Goal: Find specific page/section: Find specific page/section

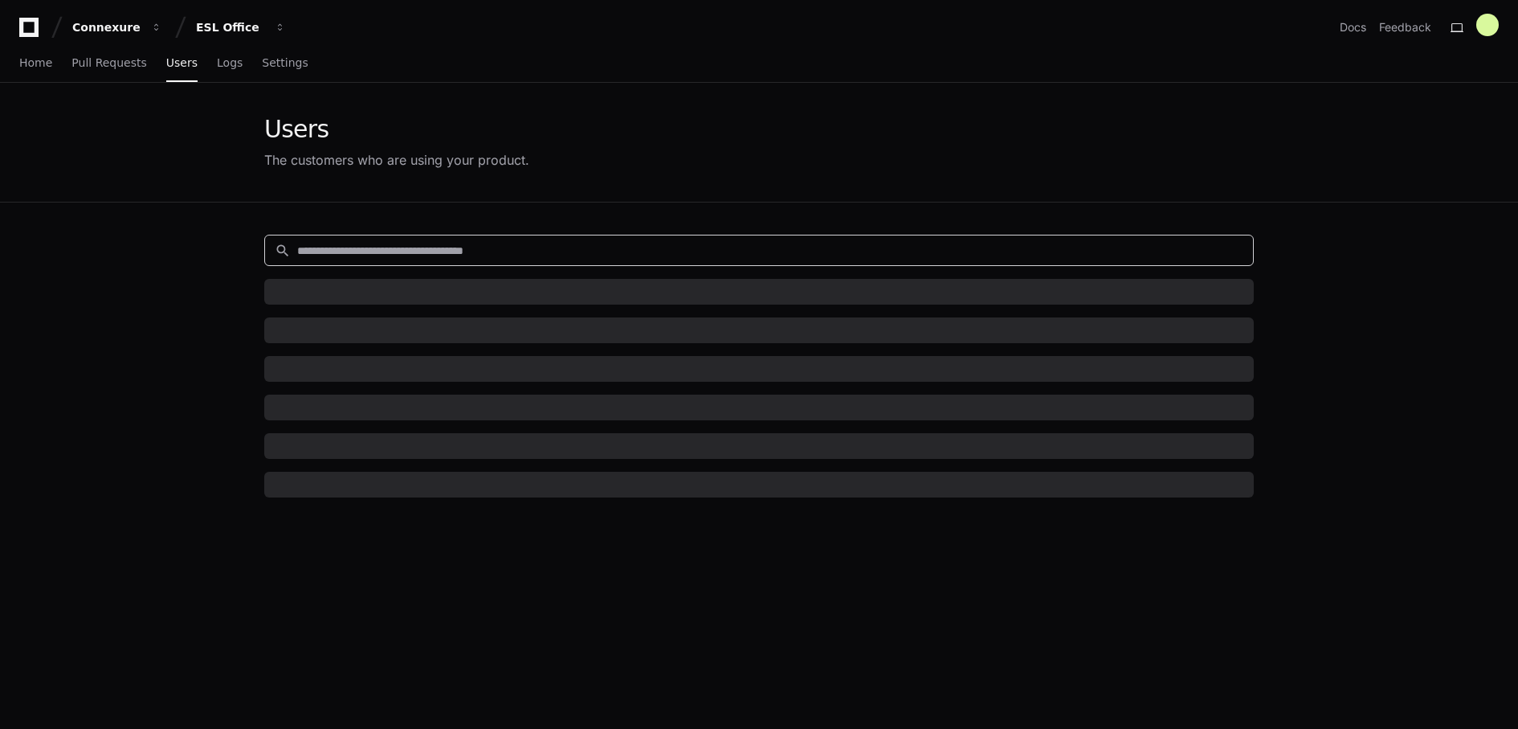
click at [950, 248] on input at bounding box center [770, 251] width 946 height 16
type input "*****"
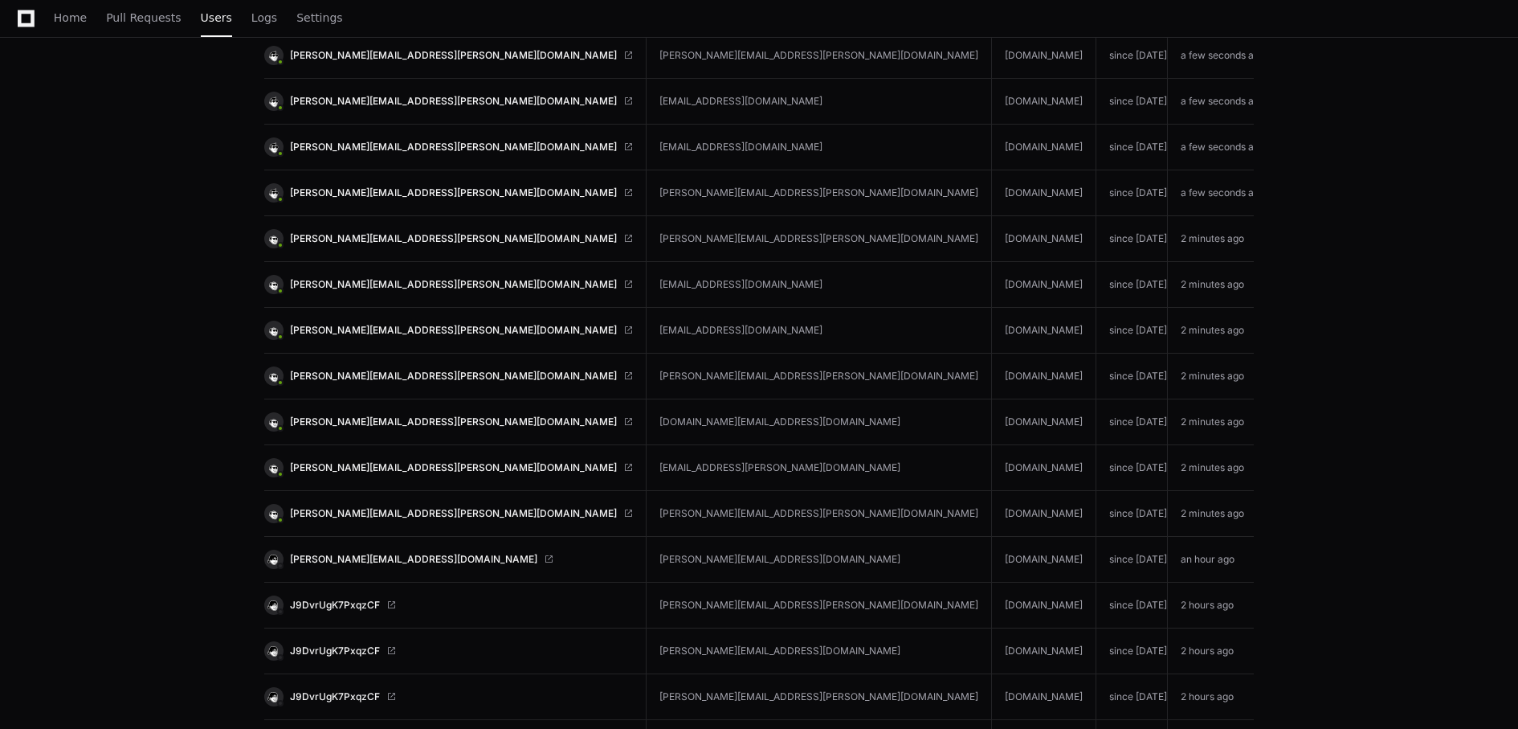
scroll to position [394, 0]
click at [387, 460] on span "[PERSON_NAME][EMAIL_ADDRESS][PERSON_NAME][DOMAIN_NAME]" at bounding box center [453, 466] width 327 height 13
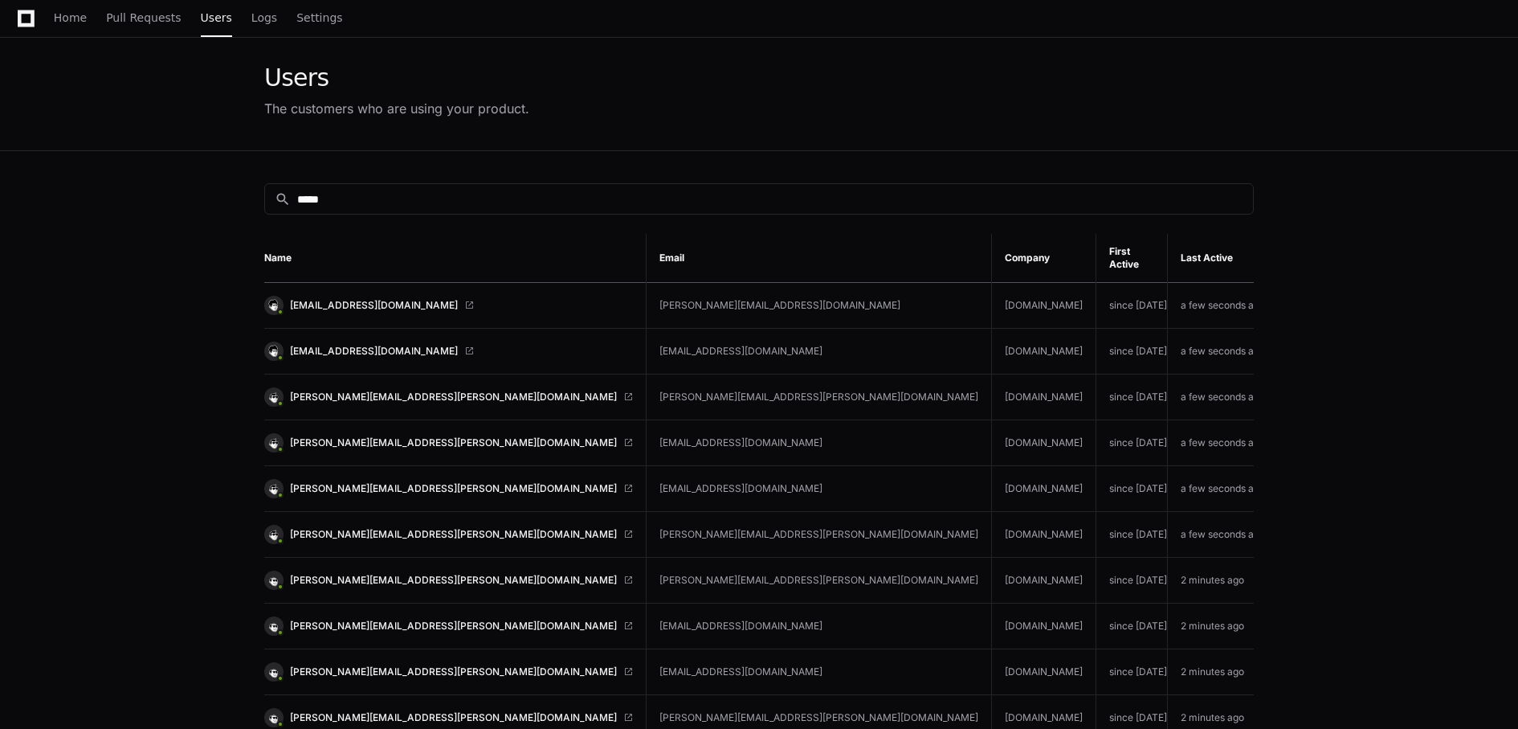
scroll to position [0, 0]
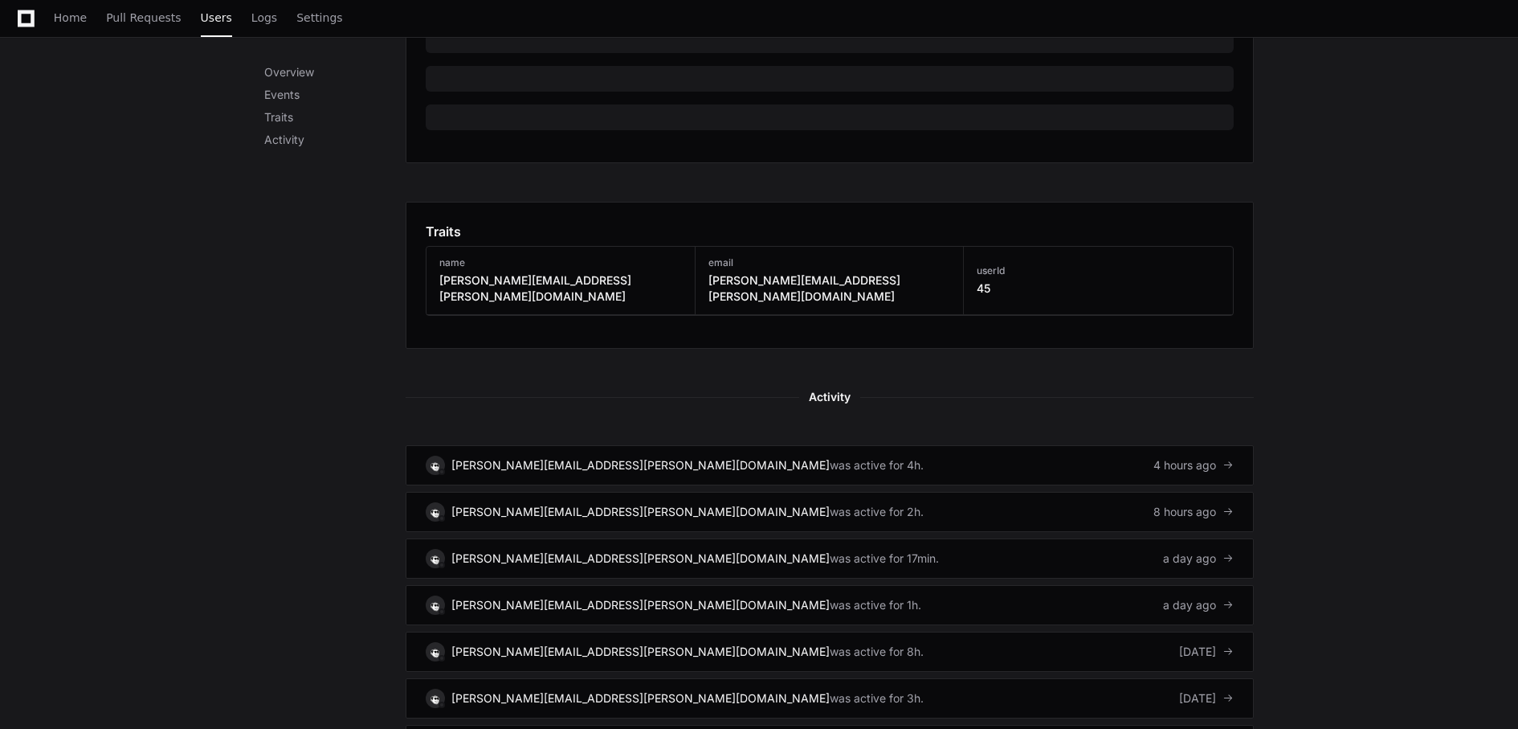
scroll to position [710, 0]
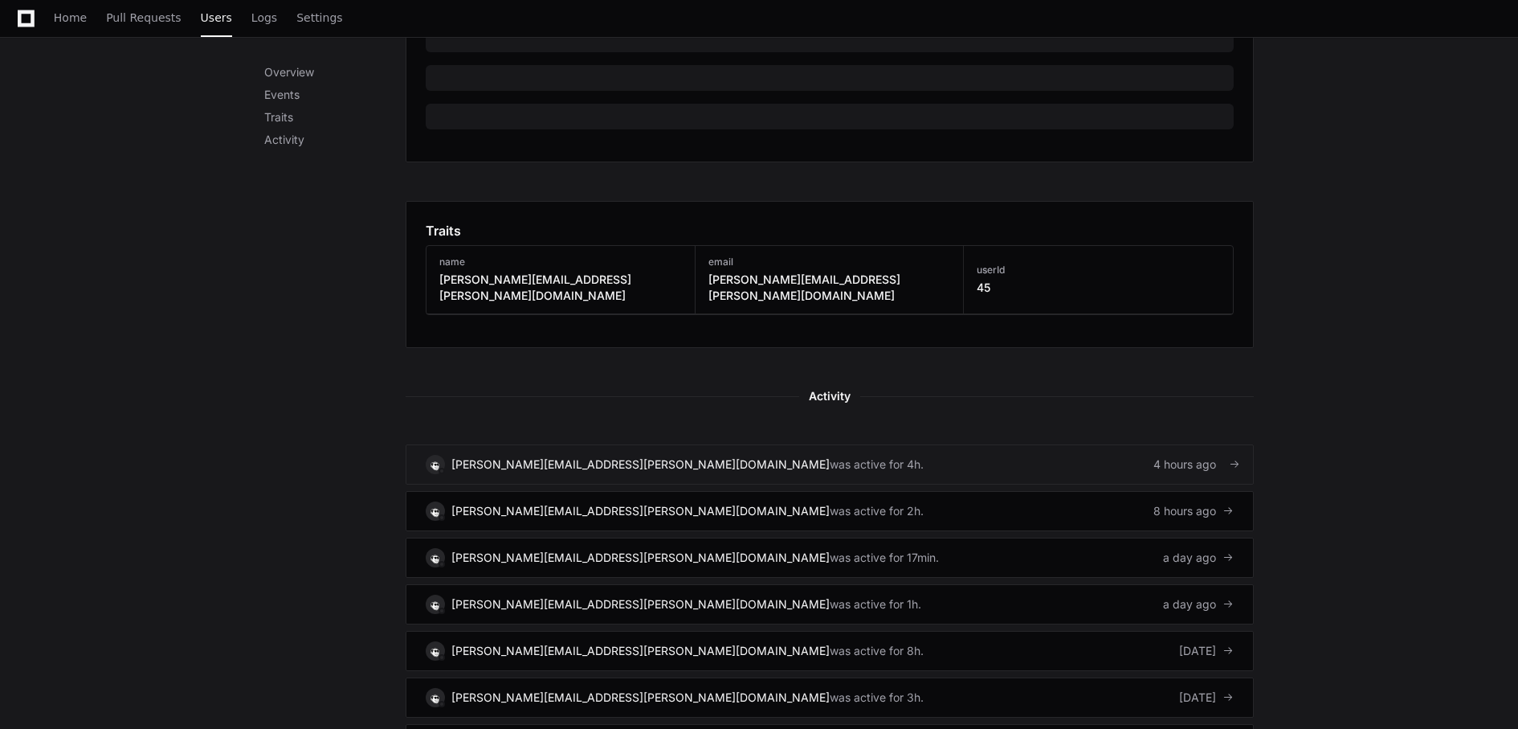
click at [552, 456] on div "[PERSON_NAME][EMAIL_ADDRESS][PERSON_NAME][DOMAIN_NAME]" at bounding box center [640, 464] width 378 height 16
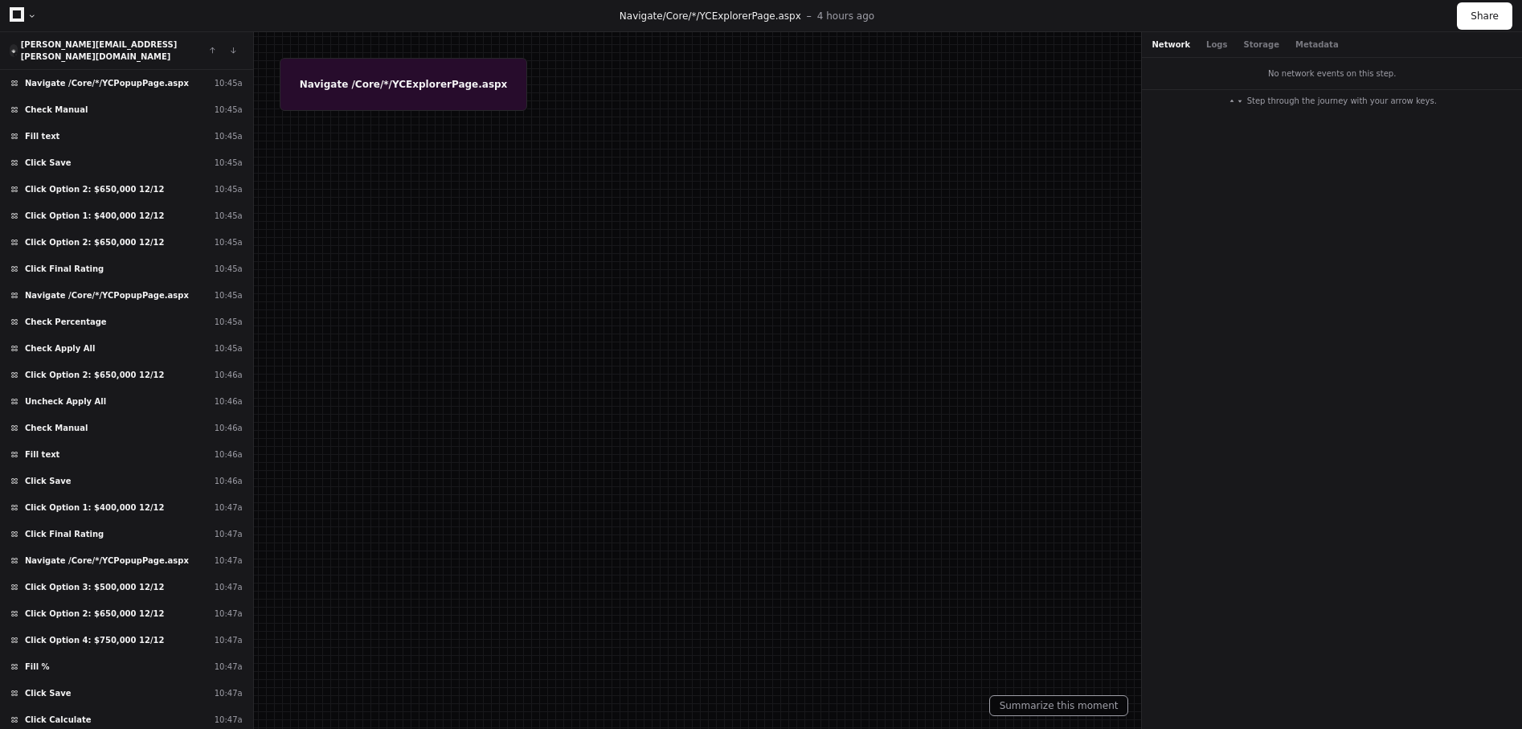
scroll to position [3791, 0]
click at [86, 527] on span "Click Final Rating" at bounding box center [64, 533] width 79 height 12
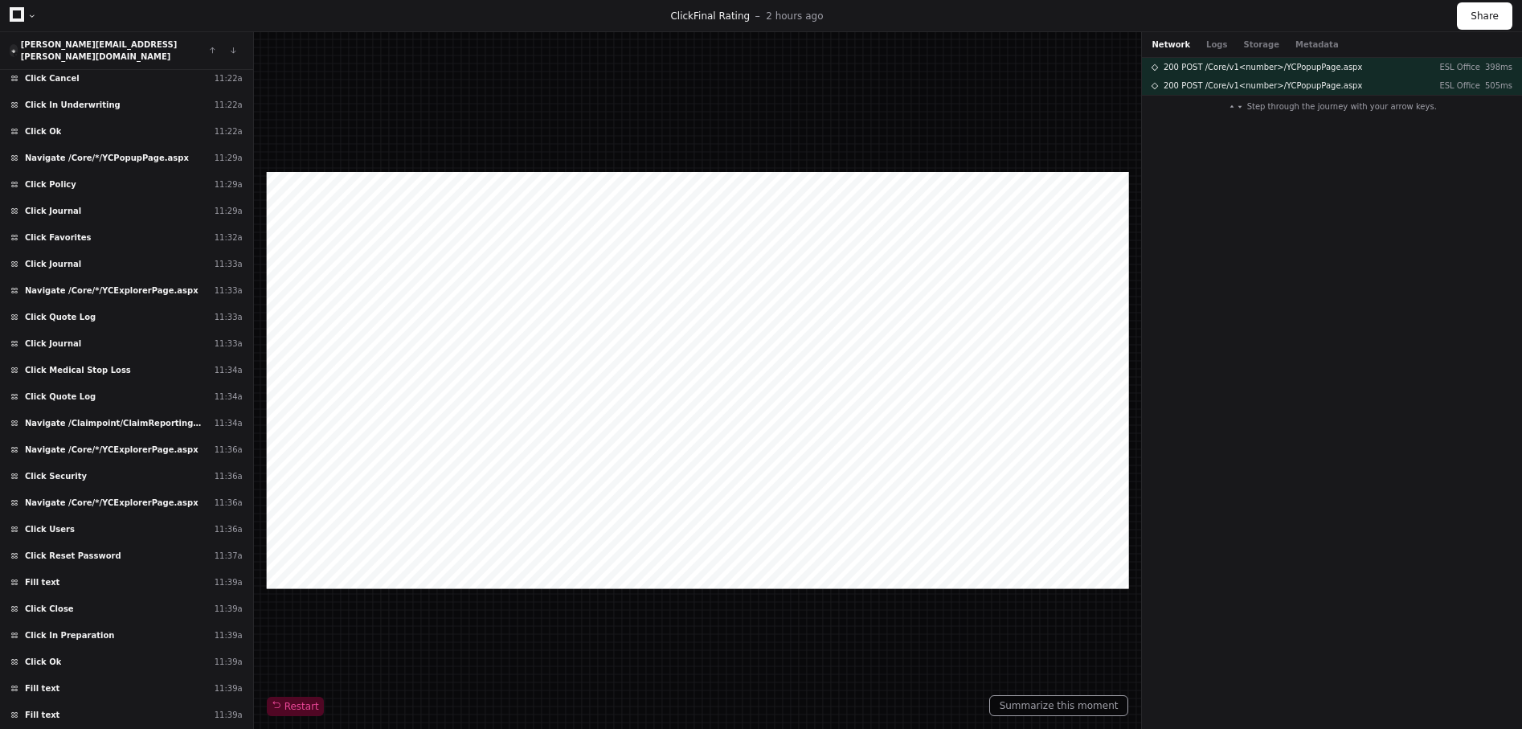
scroll to position [4724, 0]
click at [55, 390] on span "Click Quote Log" at bounding box center [60, 396] width 71 height 12
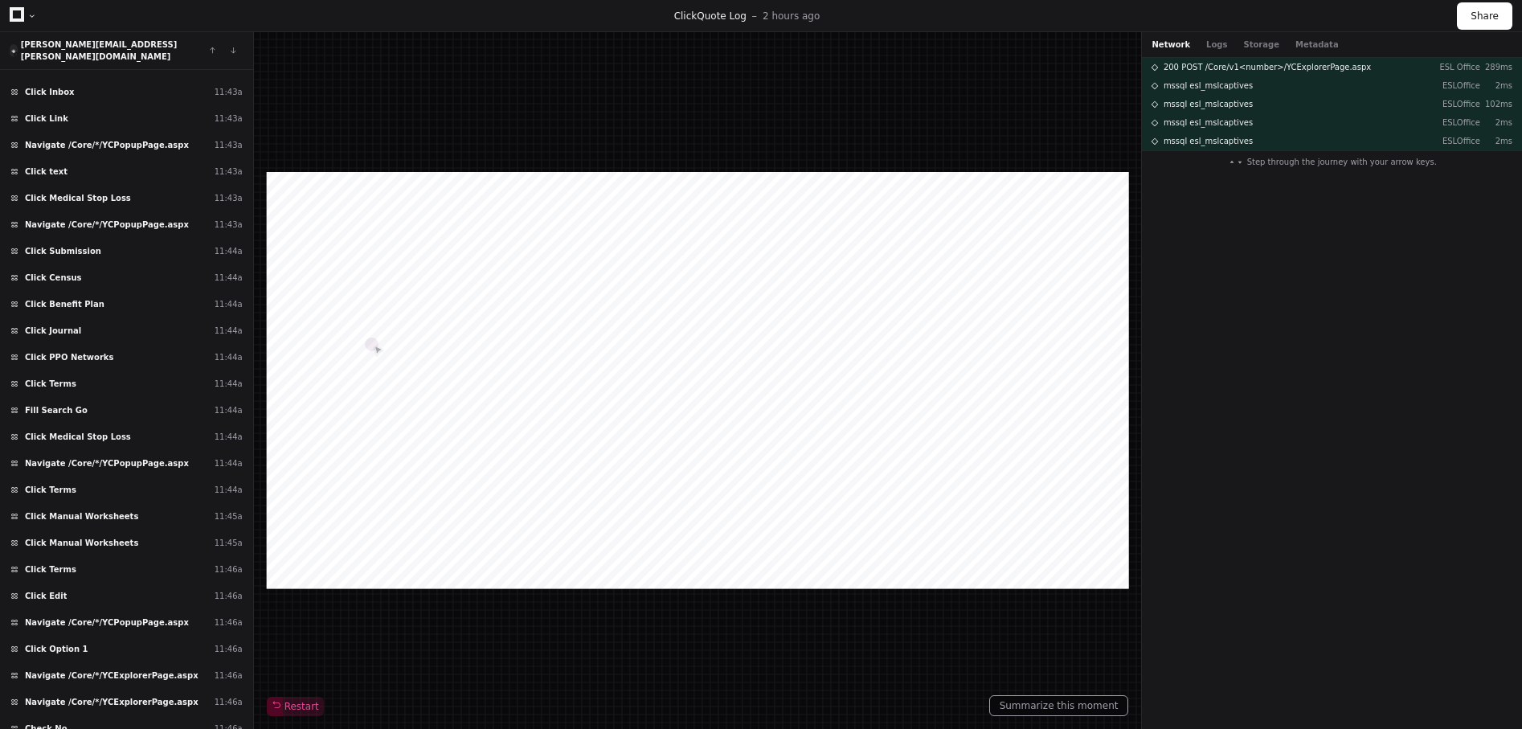
scroll to position [5744, 0]
click at [78, 537] on div "Click Manual Worksheets 11:45a" at bounding box center [126, 542] width 253 height 27
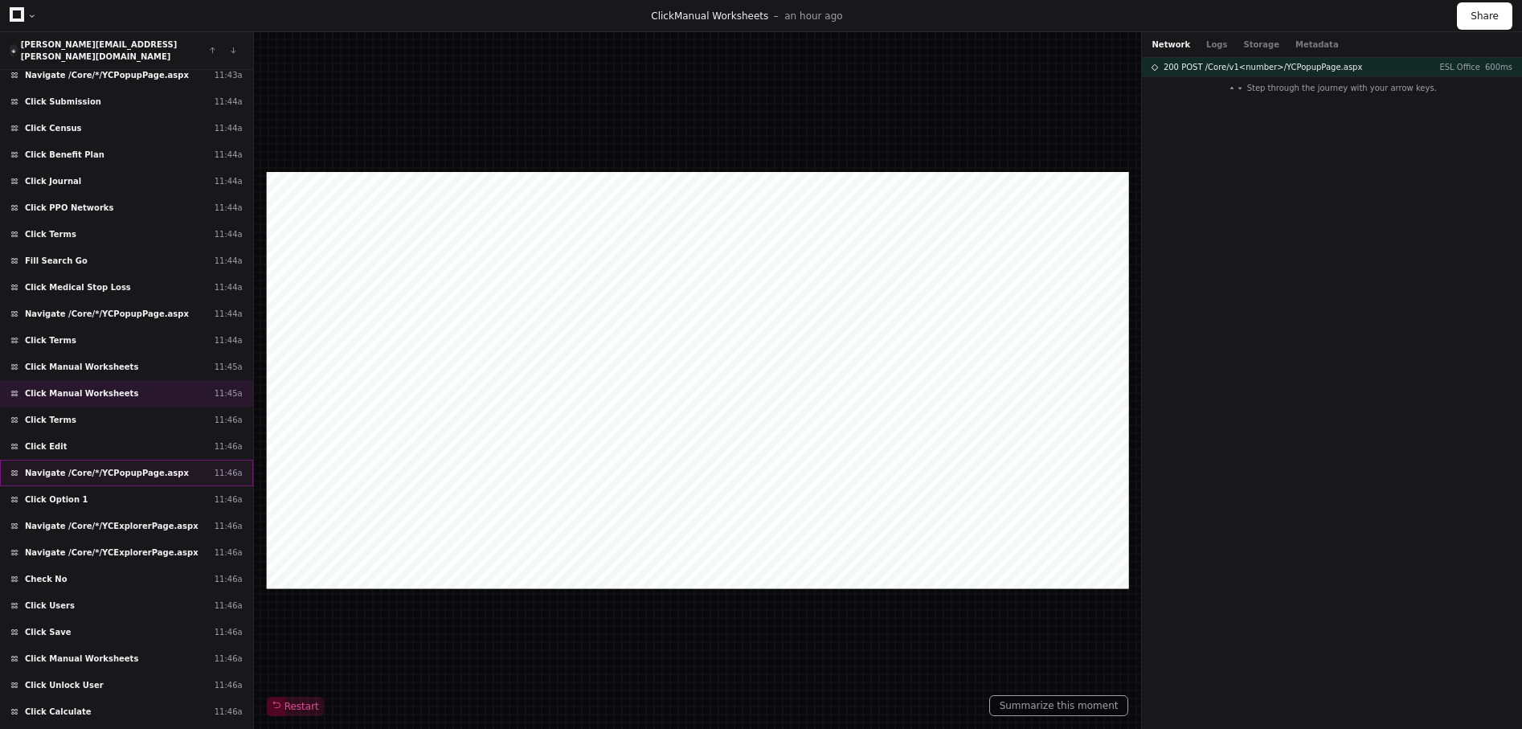
scroll to position [5916, 0]
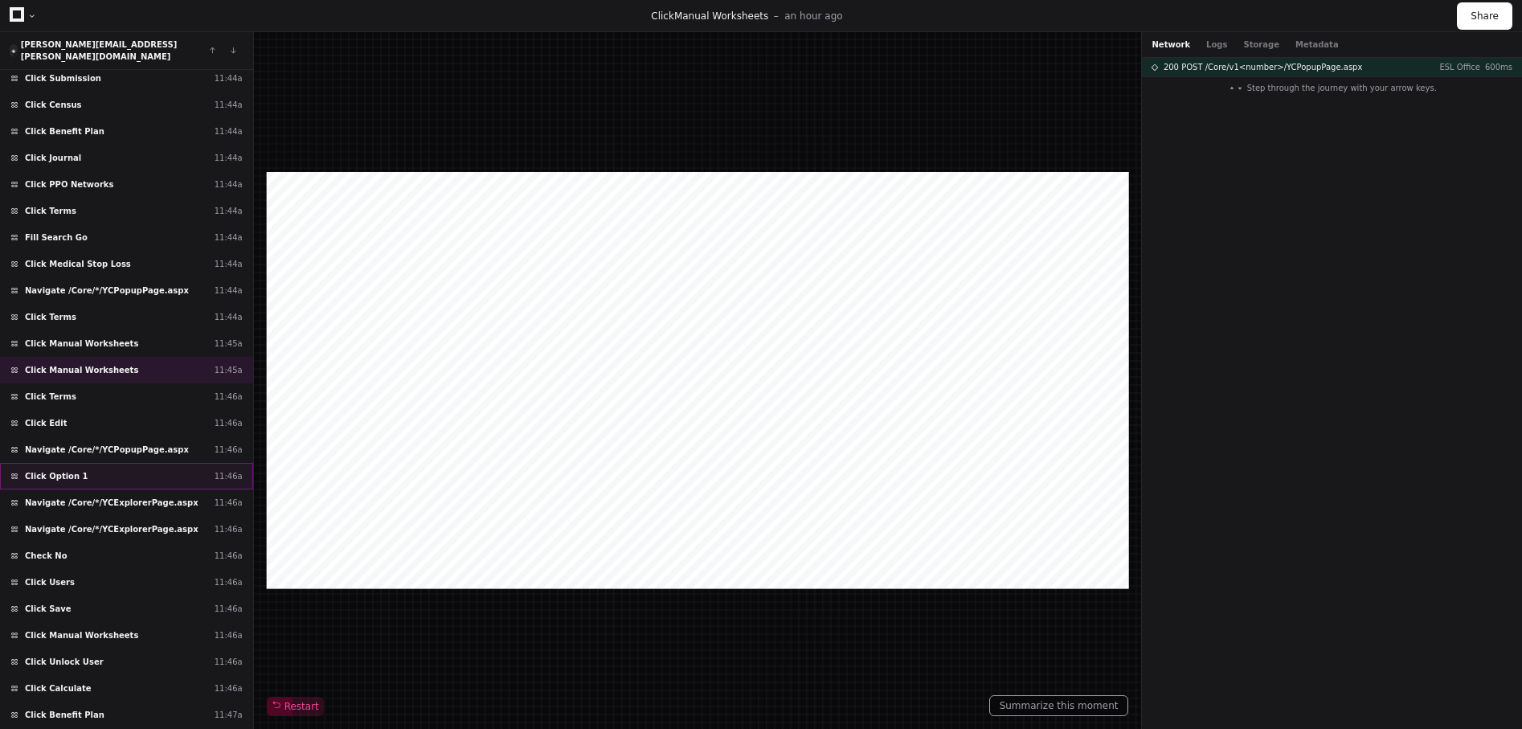
click at [81, 464] on div "Click Option 1 11:46a" at bounding box center [126, 476] width 253 height 27
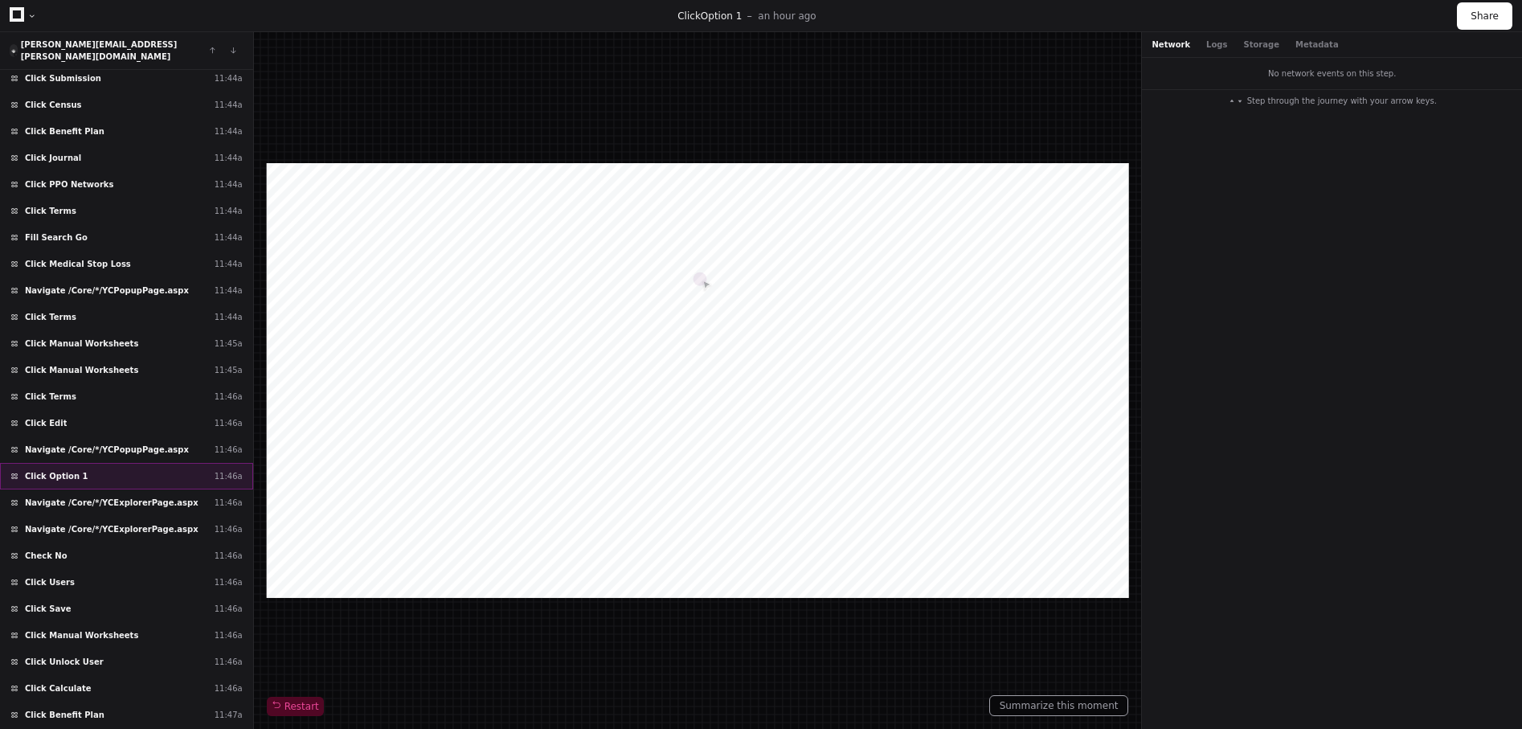
click at [198, 471] on div "Click Option 1 11:46a" at bounding box center [126, 476] width 253 height 27
click at [180, 492] on div "Navigate /Core/*/YCExplorerPage.aspx 11:46a" at bounding box center [126, 502] width 253 height 27
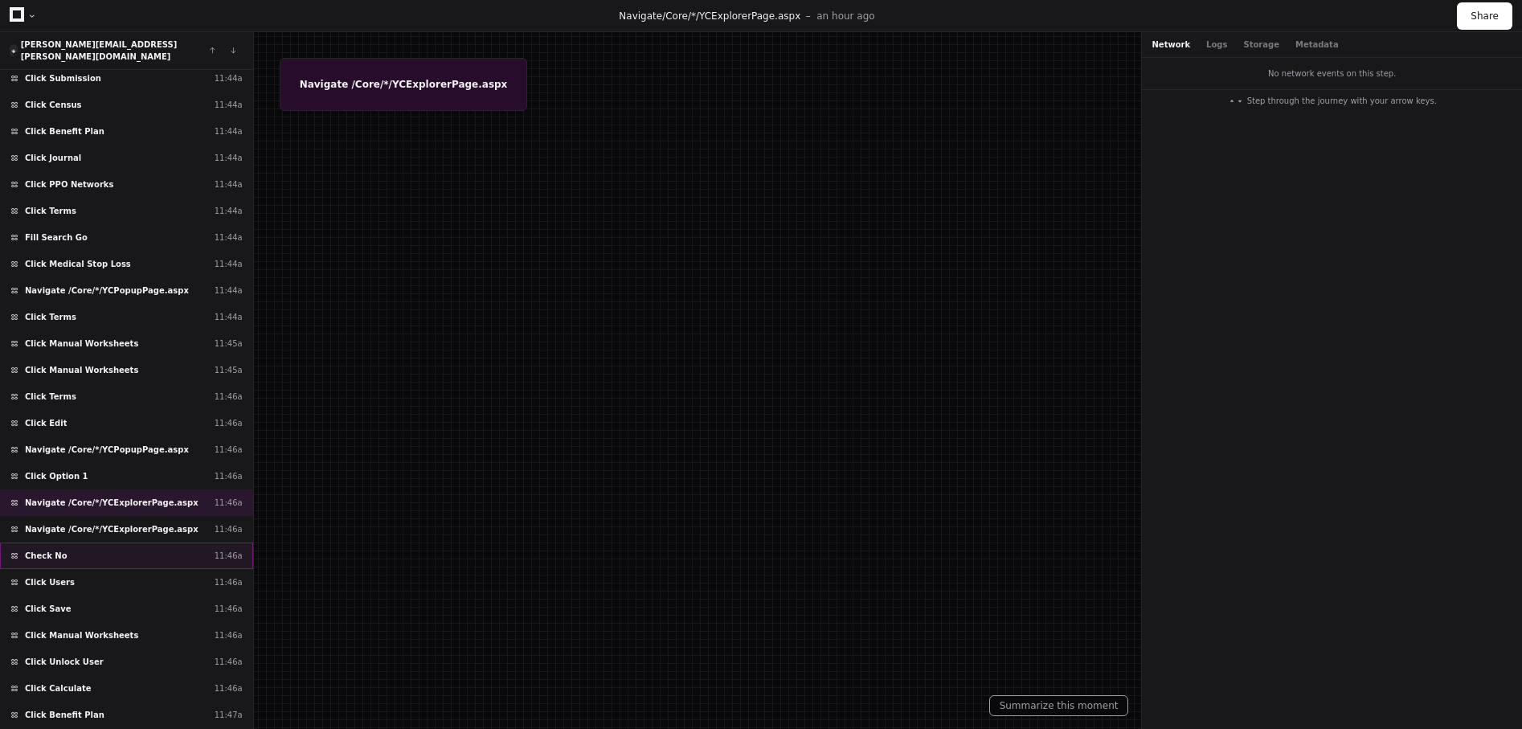
click at [159, 542] on div "Check No 11:46a" at bounding box center [126, 555] width 253 height 27
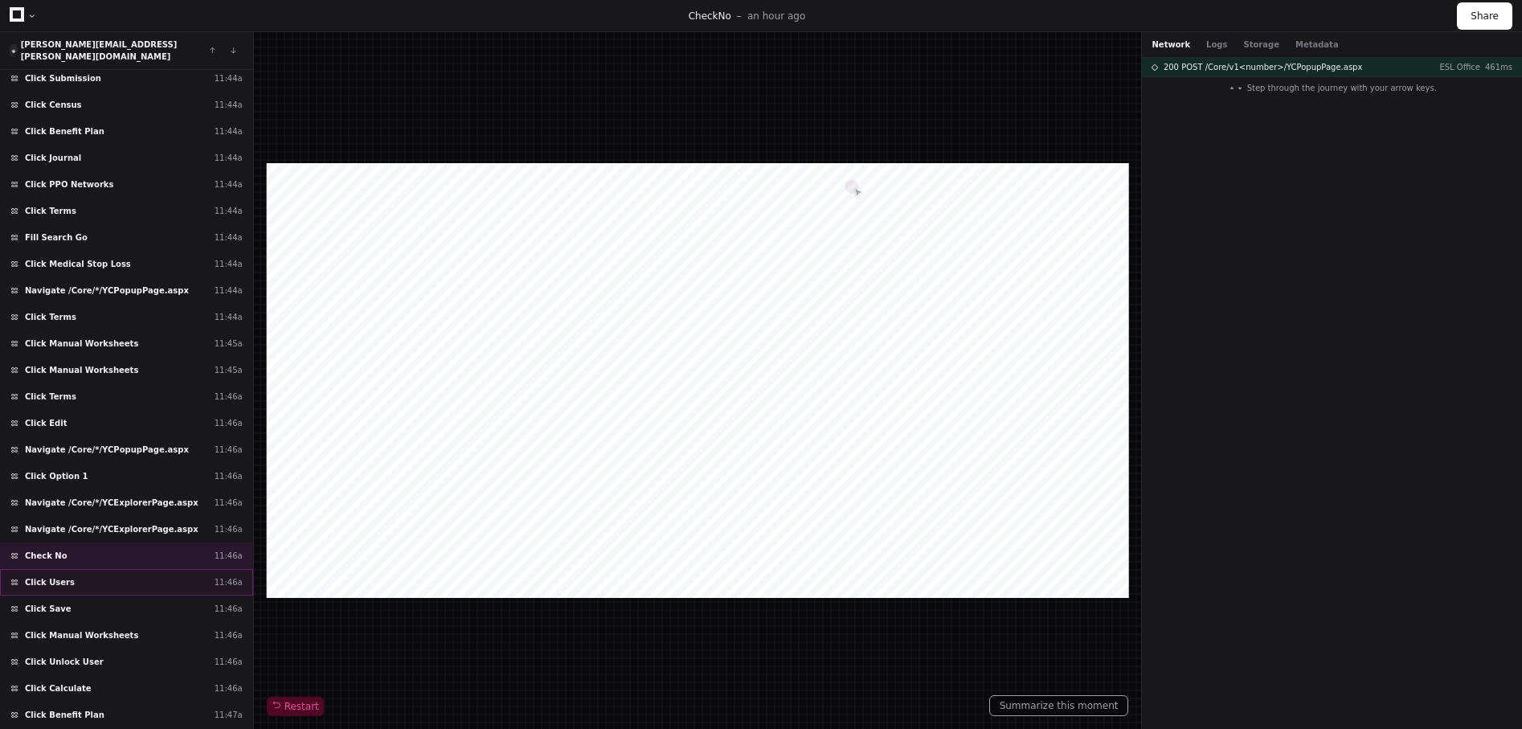
click at [129, 569] on div "Click Users 11:46a" at bounding box center [126, 582] width 253 height 27
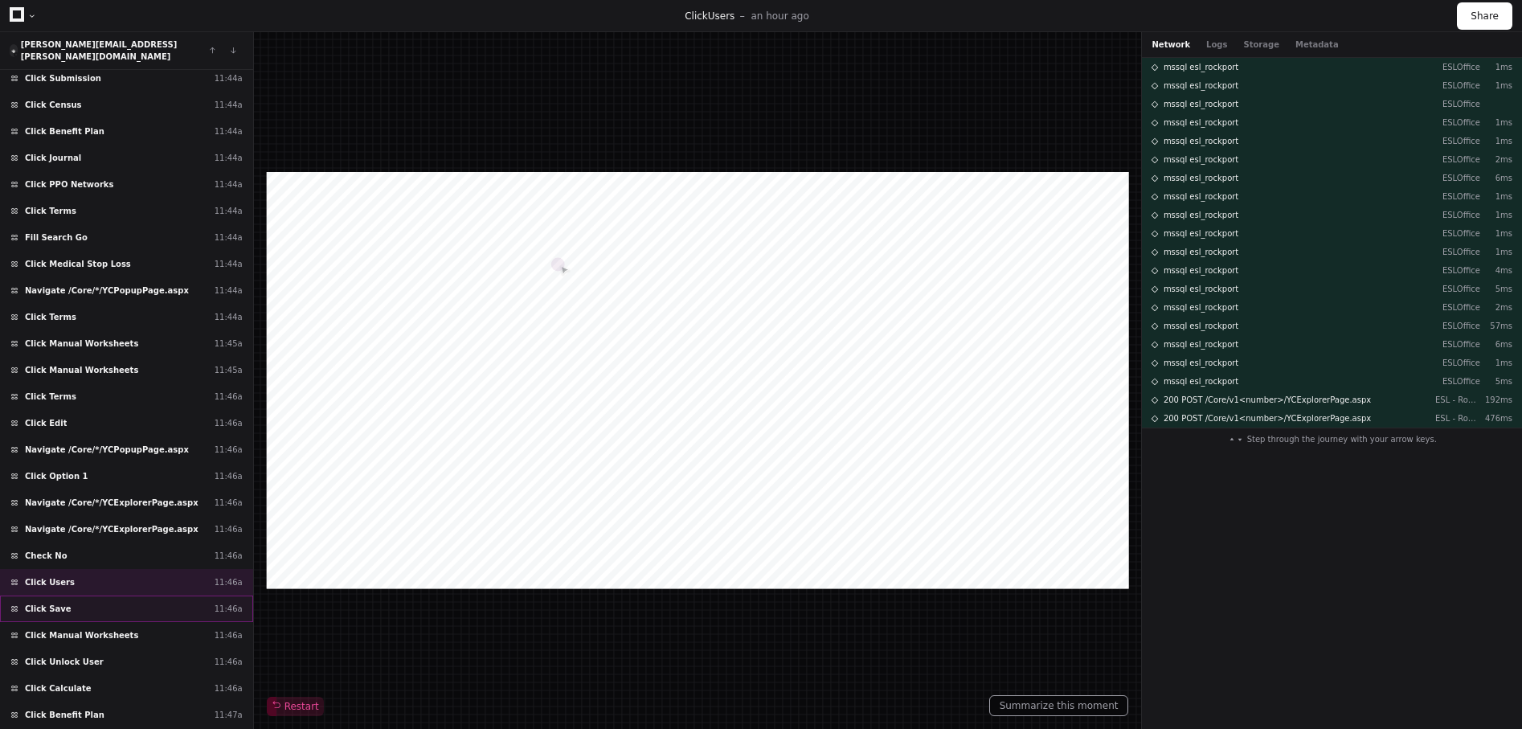
click at [133, 595] on div "Click Save 11:46a" at bounding box center [126, 608] width 253 height 27
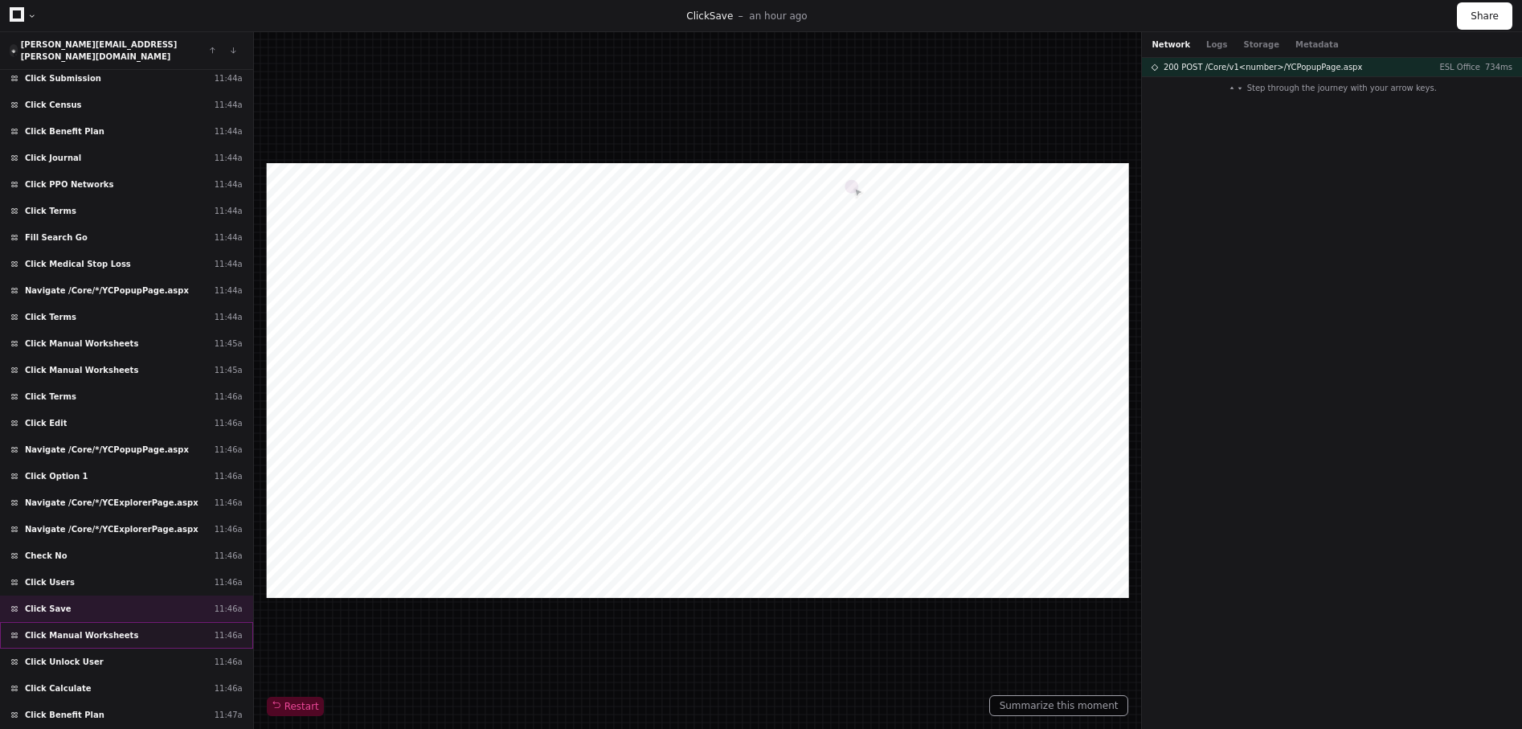
click at [122, 622] on div "Click Manual Worksheets 11:46a" at bounding box center [126, 635] width 253 height 27
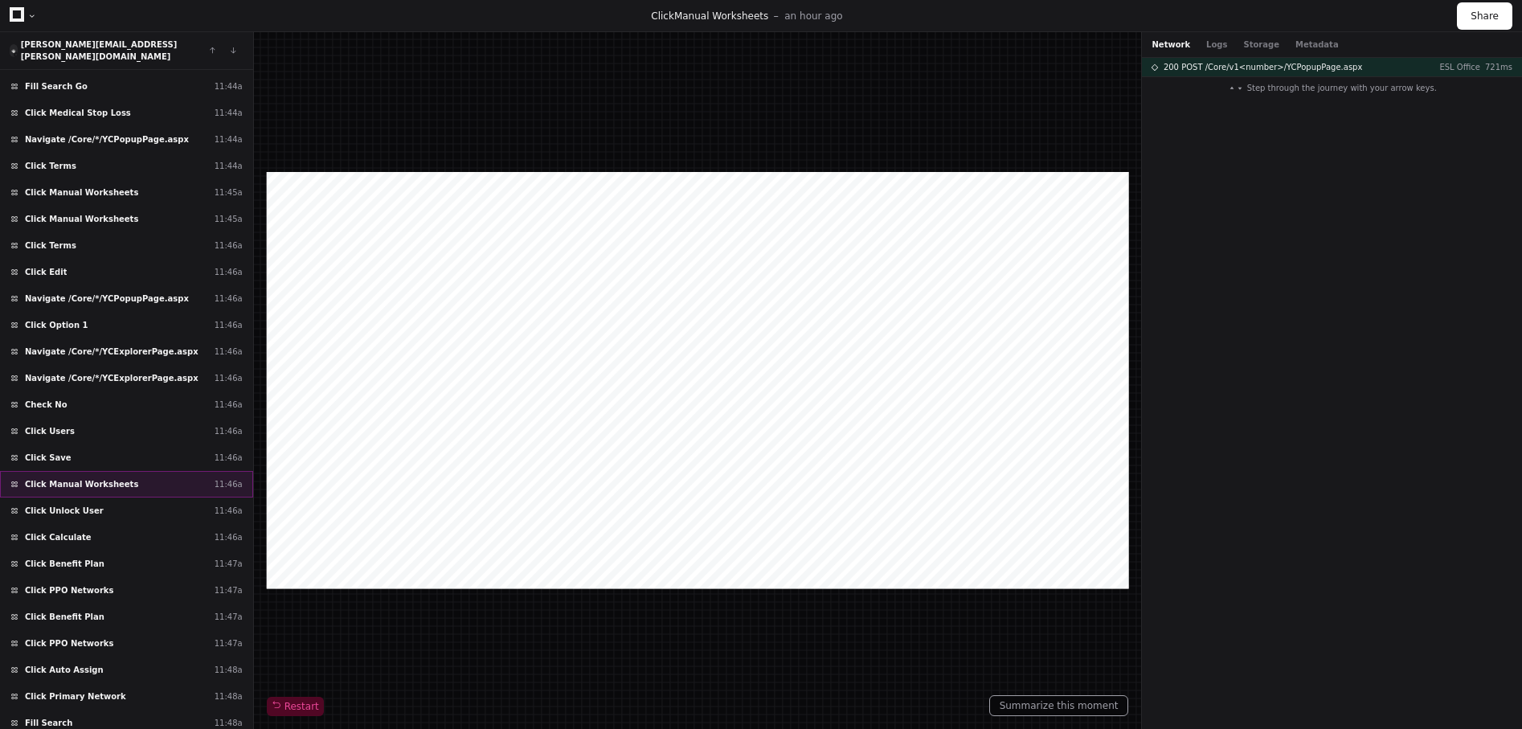
scroll to position [6068, 0]
click at [89, 534] on div "Click Calculate 11:46a" at bounding box center [126, 536] width 253 height 27
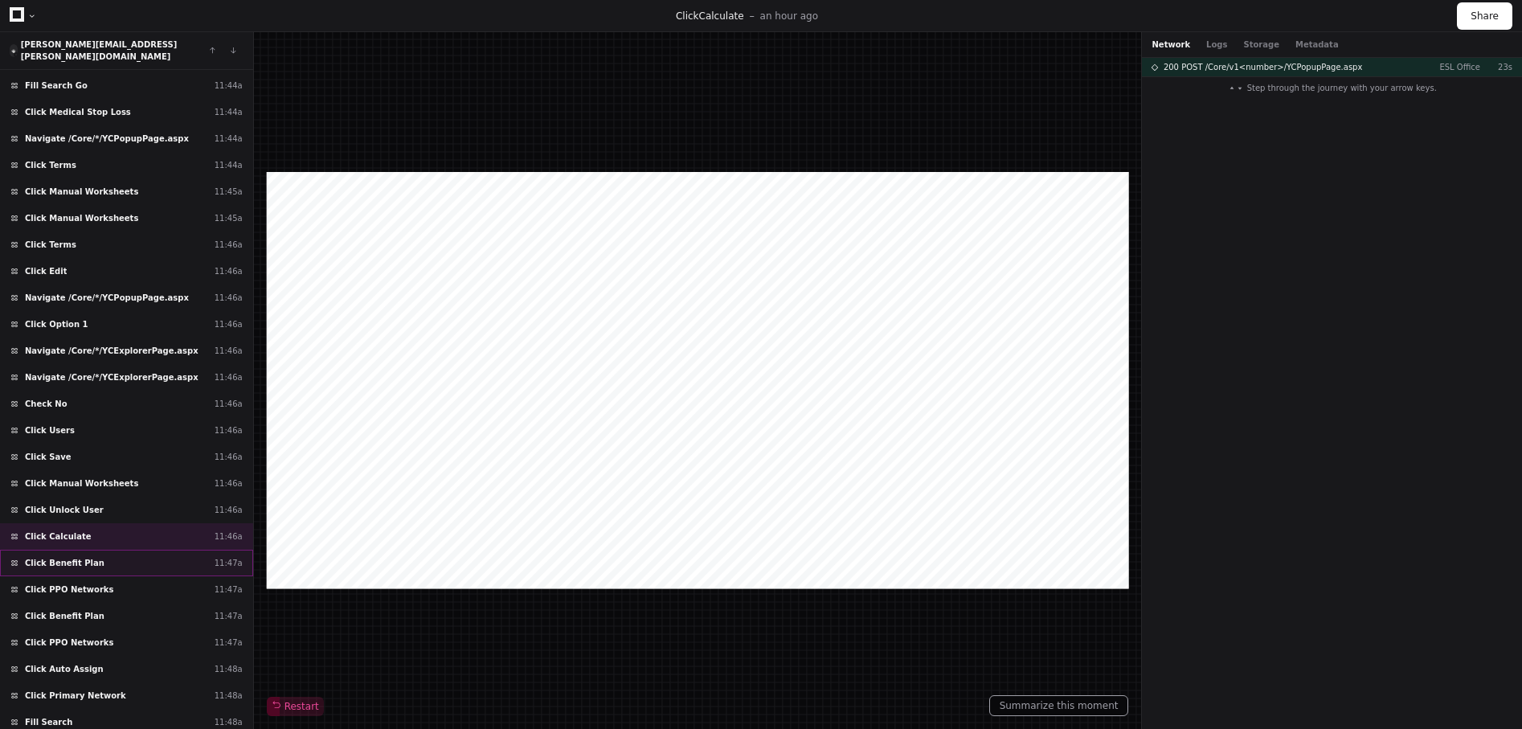
click at [89, 563] on div "Click Benefit Plan 11:47a" at bounding box center [126, 563] width 253 height 27
click at [90, 477] on span "Click Manual Worksheets" at bounding box center [81, 483] width 113 height 12
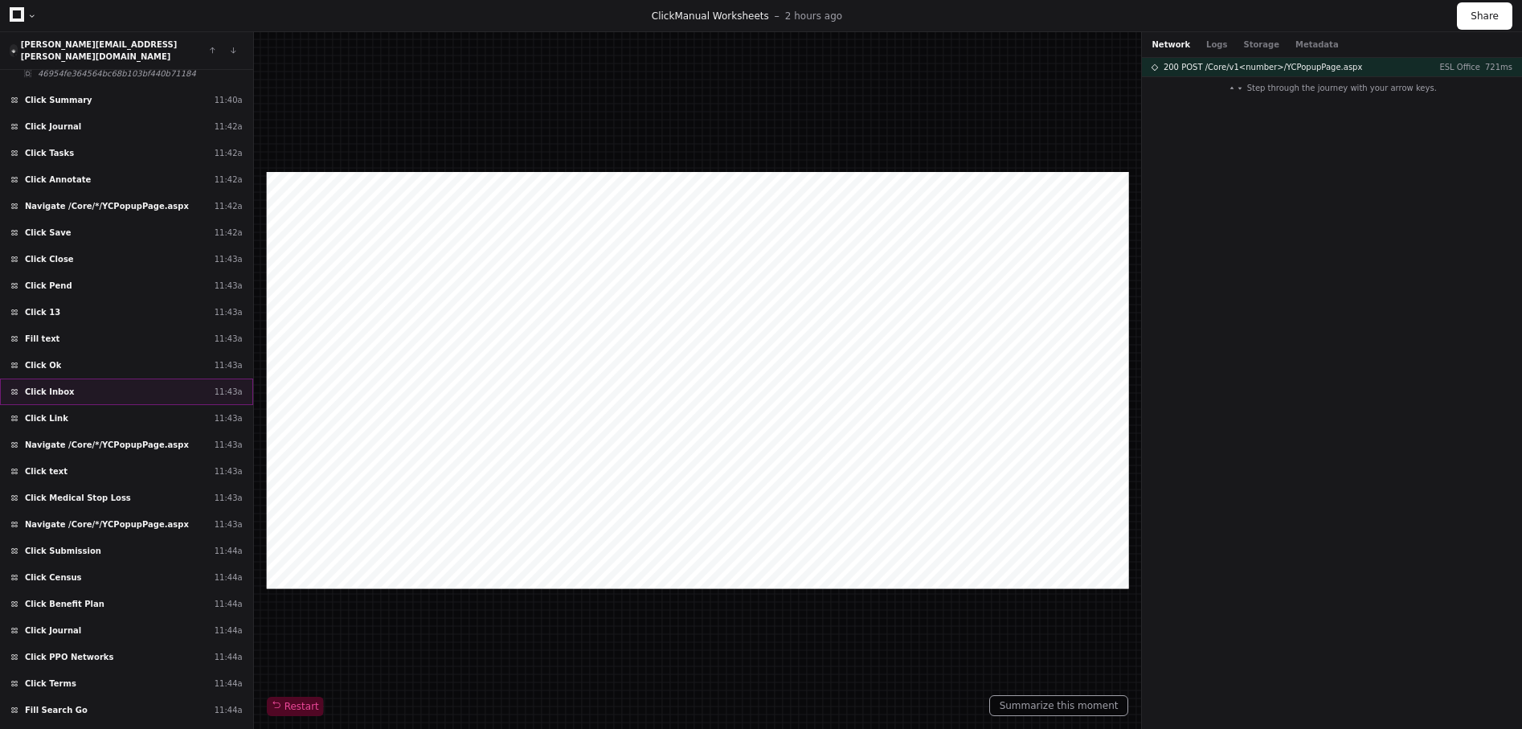
scroll to position [5442, 0]
click at [66, 279] on div "Click Pend 11:43a" at bounding box center [126, 287] width 253 height 27
